Goal: Navigation & Orientation: Find specific page/section

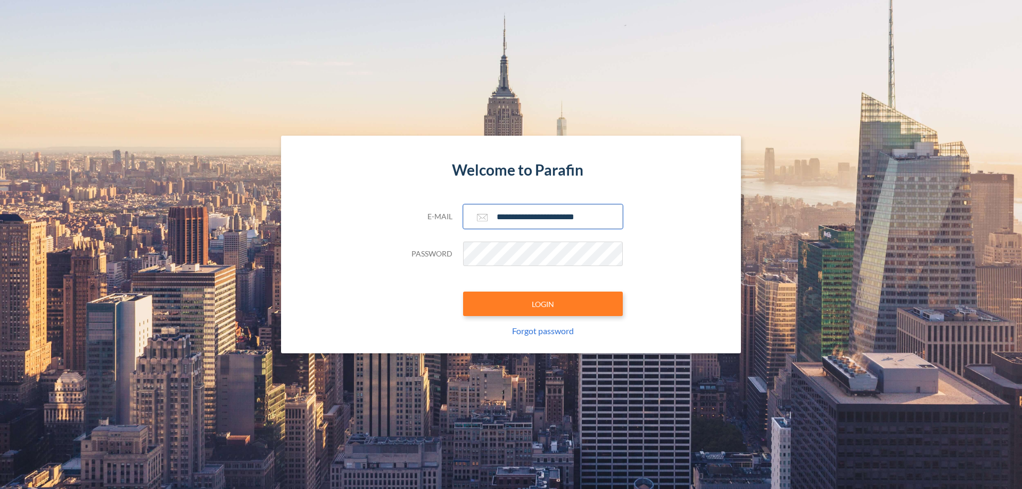
type input "**********"
click at [543, 304] on button "LOGIN" at bounding box center [543, 304] width 160 height 24
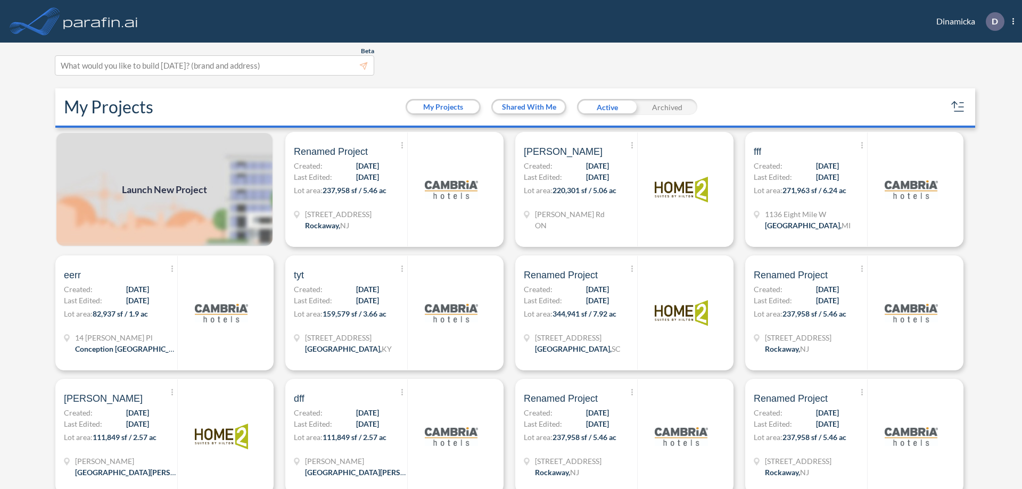
scroll to position [3, 0]
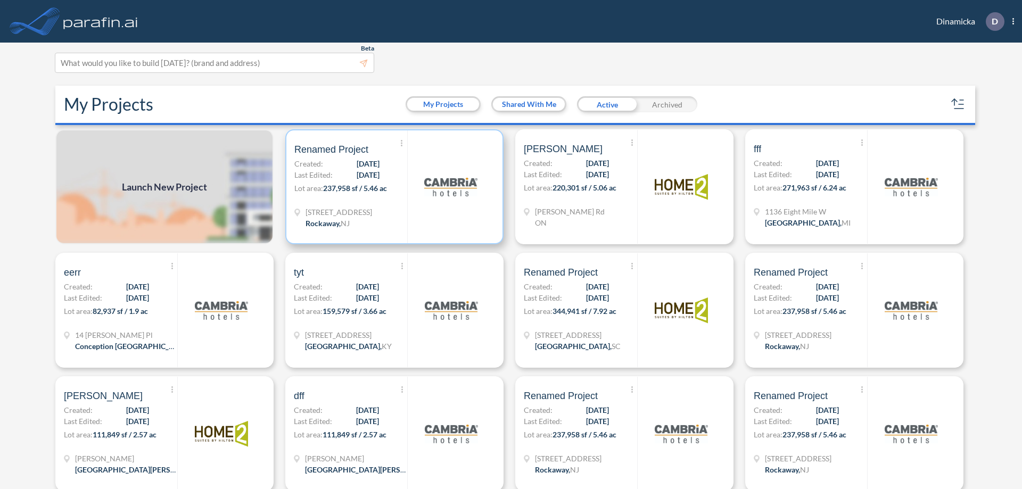
click at [392, 187] on p "Lot area: 237,958 sf / 5.46 ac" at bounding box center [350, 190] width 113 height 15
